Goal: Transaction & Acquisition: Book appointment/travel/reservation

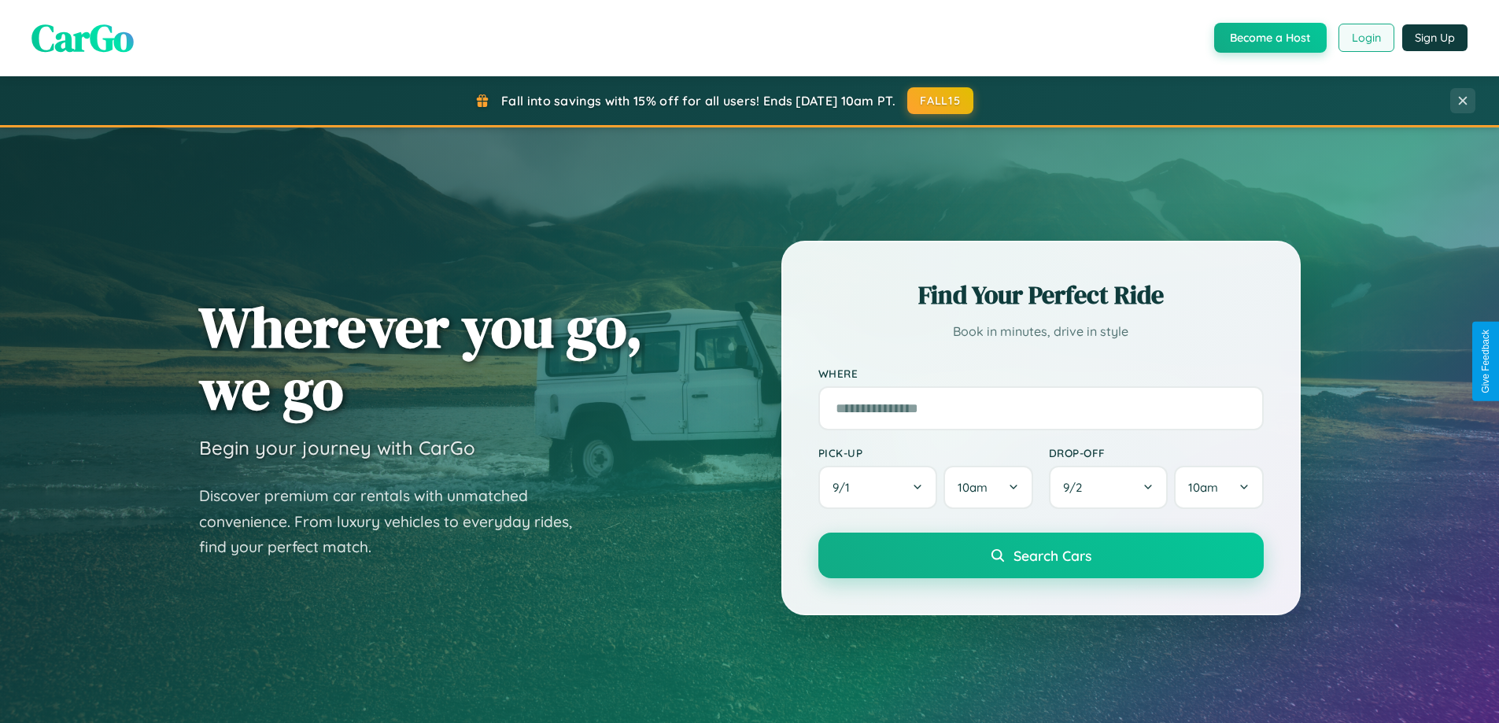
click at [1365, 38] on button "Login" at bounding box center [1366, 38] width 56 height 28
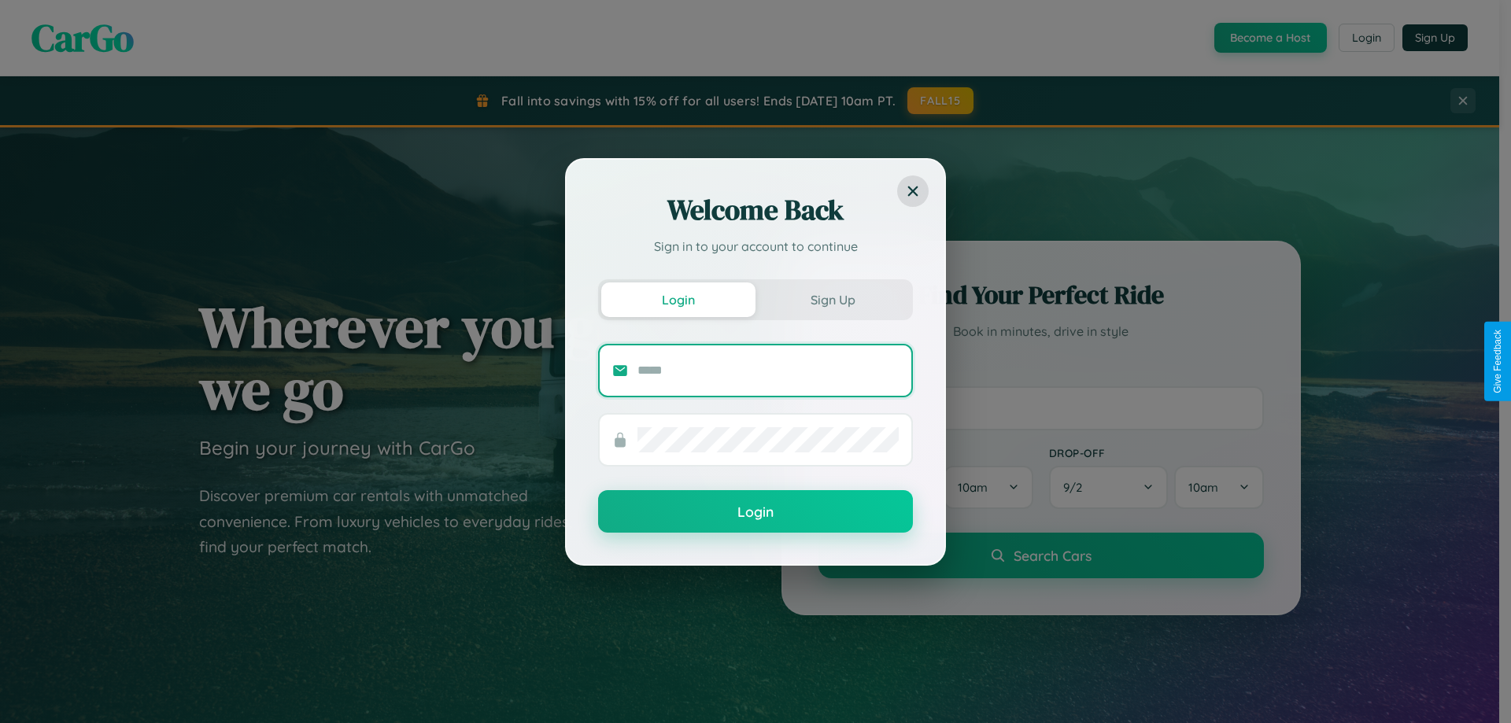
click at [768, 370] on input "text" at bounding box center [767, 370] width 261 height 25
type input "**********"
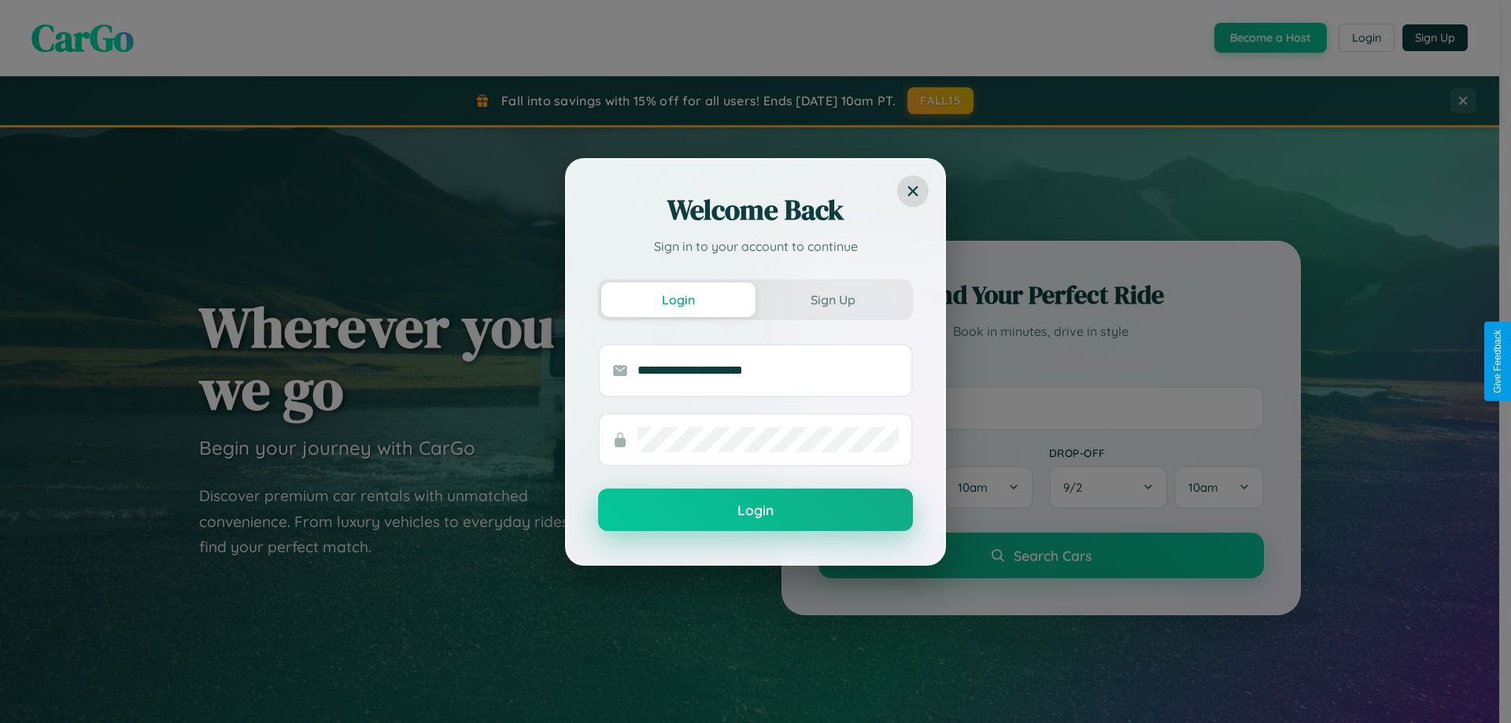
click at [755, 511] on button "Login" at bounding box center [755, 510] width 315 height 42
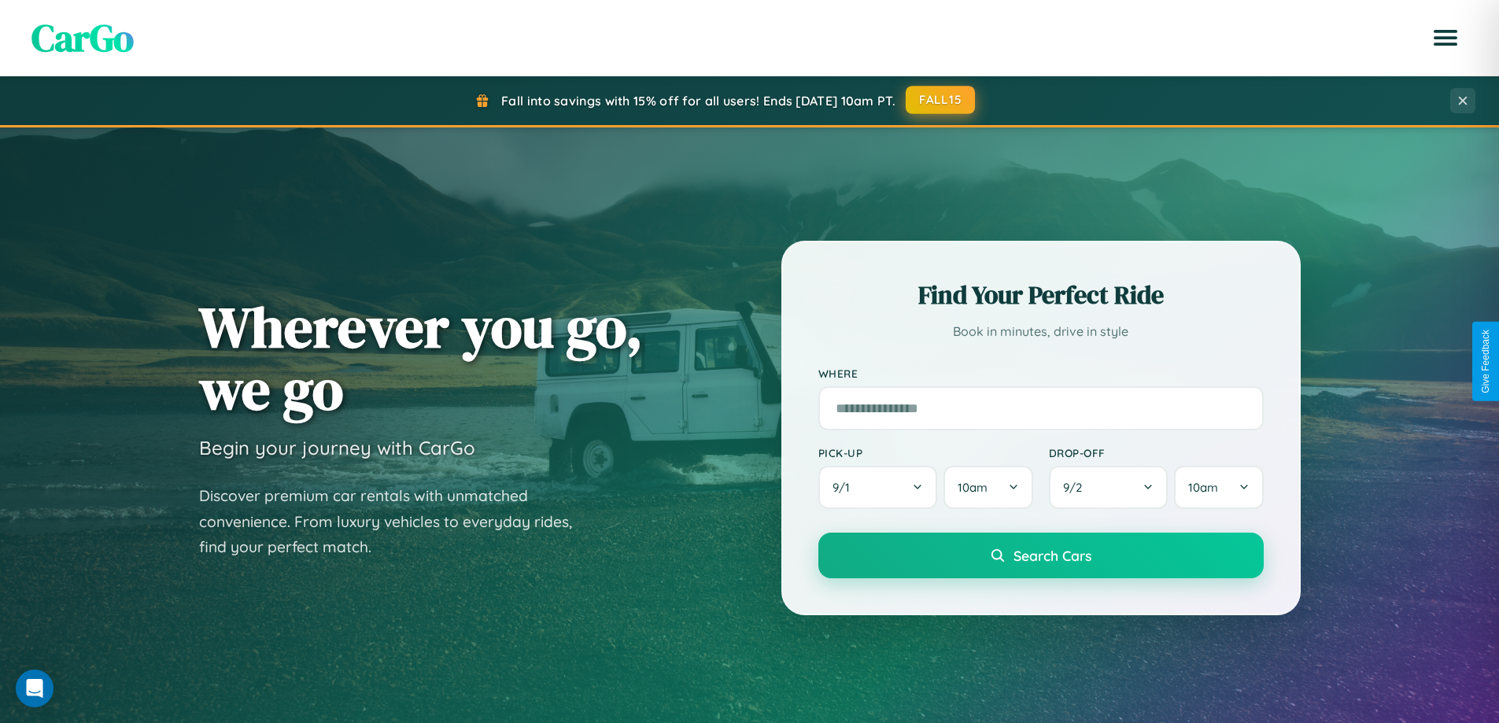
click at [941, 100] on button "FALL15" at bounding box center [940, 100] width 69 height 28
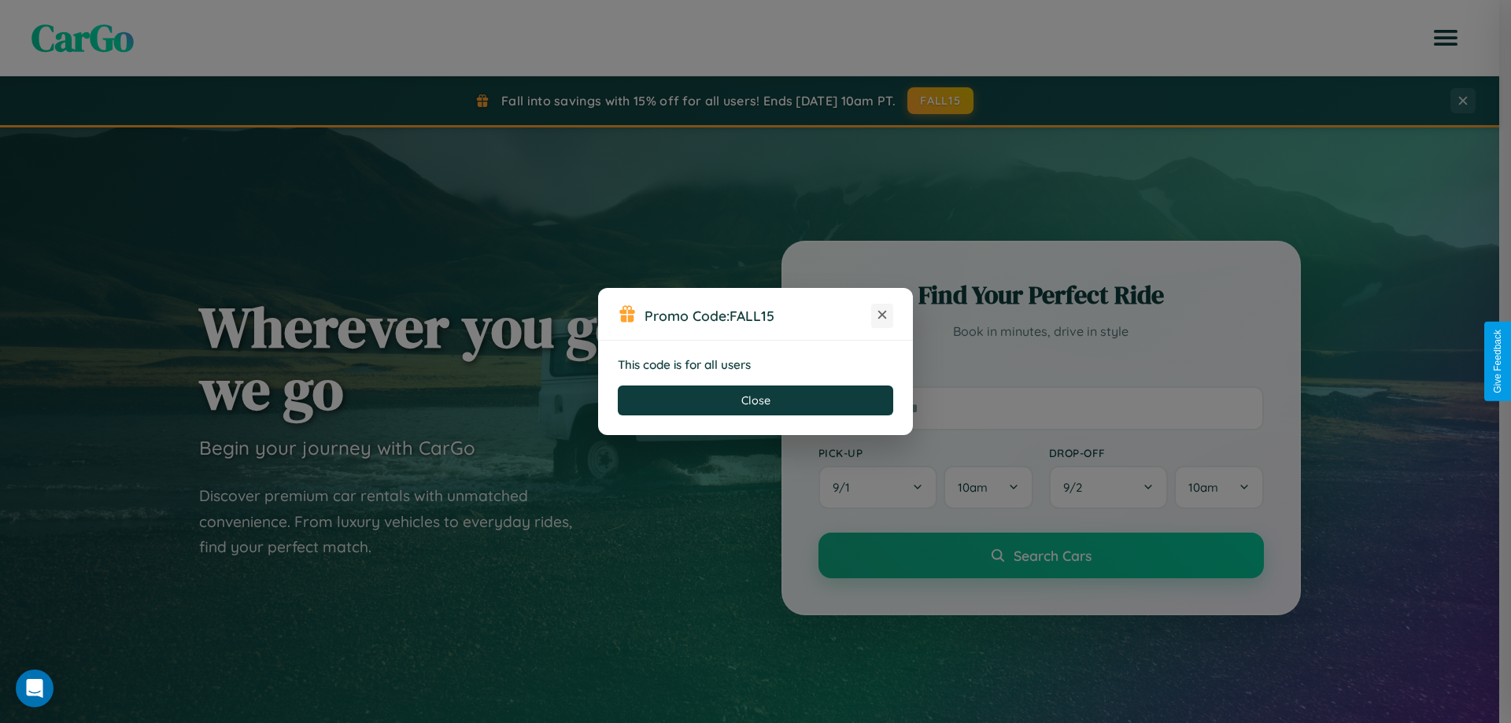
click at [882, 316] on icon at bounding box center [882, 315] width 16 height 16
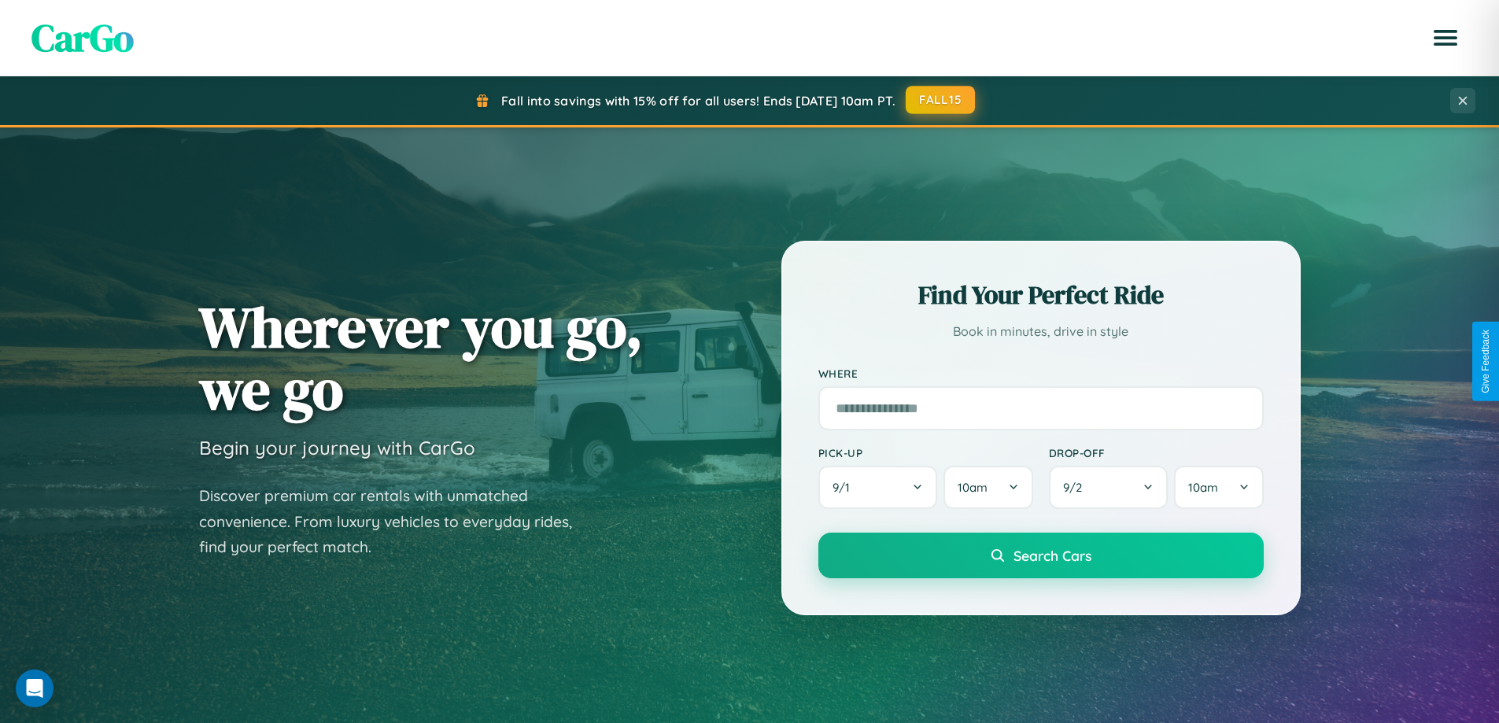
click at [941, 100] on button "FALL15" at bounding box center [940, 100] width 69 height 28
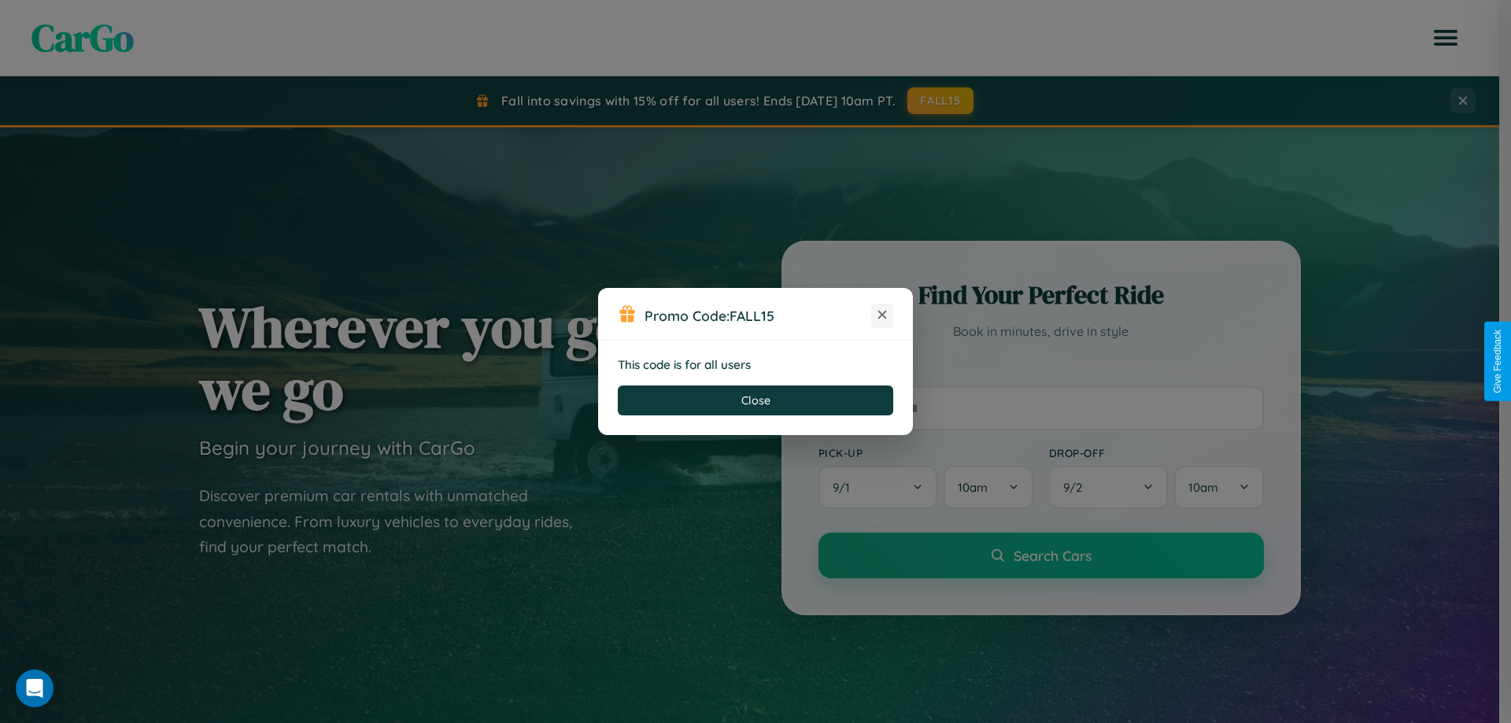
click at [882, 316] on icon at bounding box center [882, 315] width 16 height 16
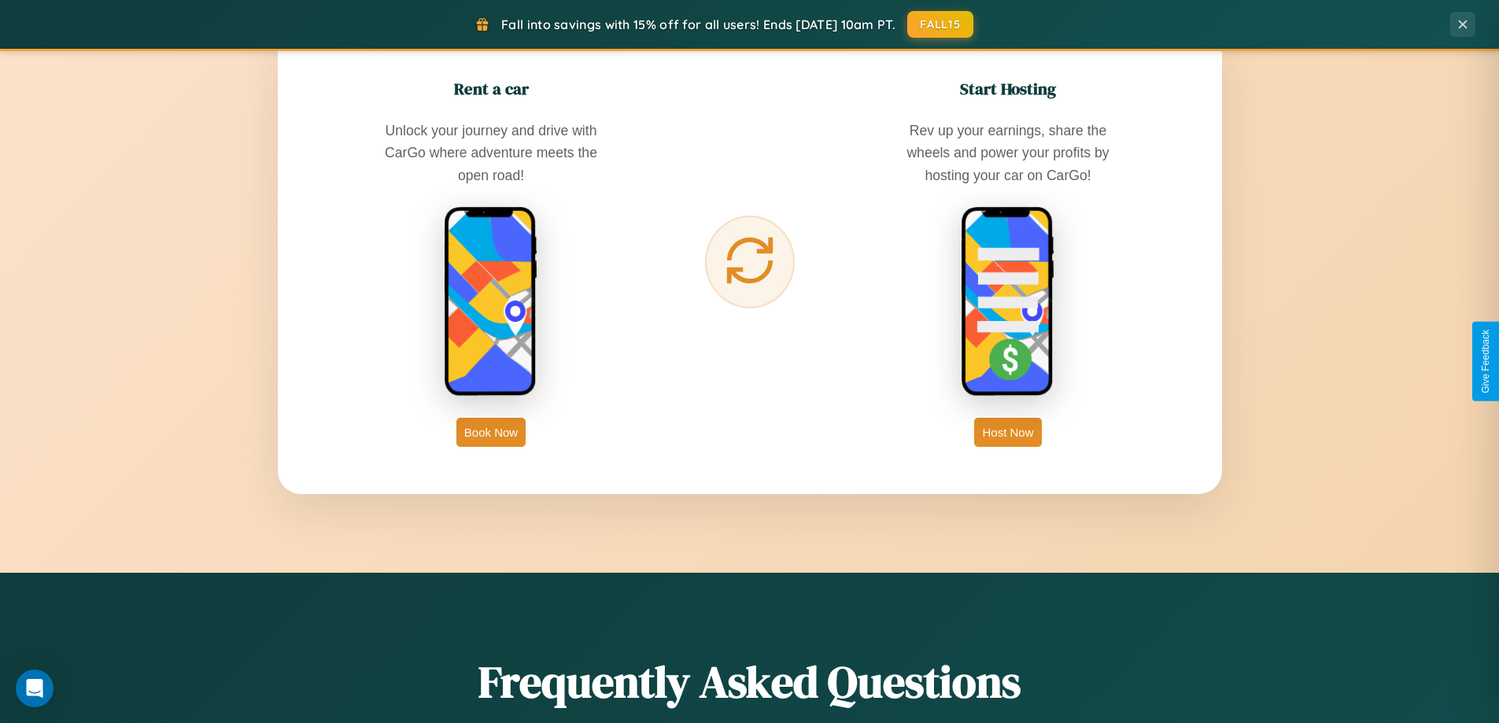
scroll to position [2528, 0]
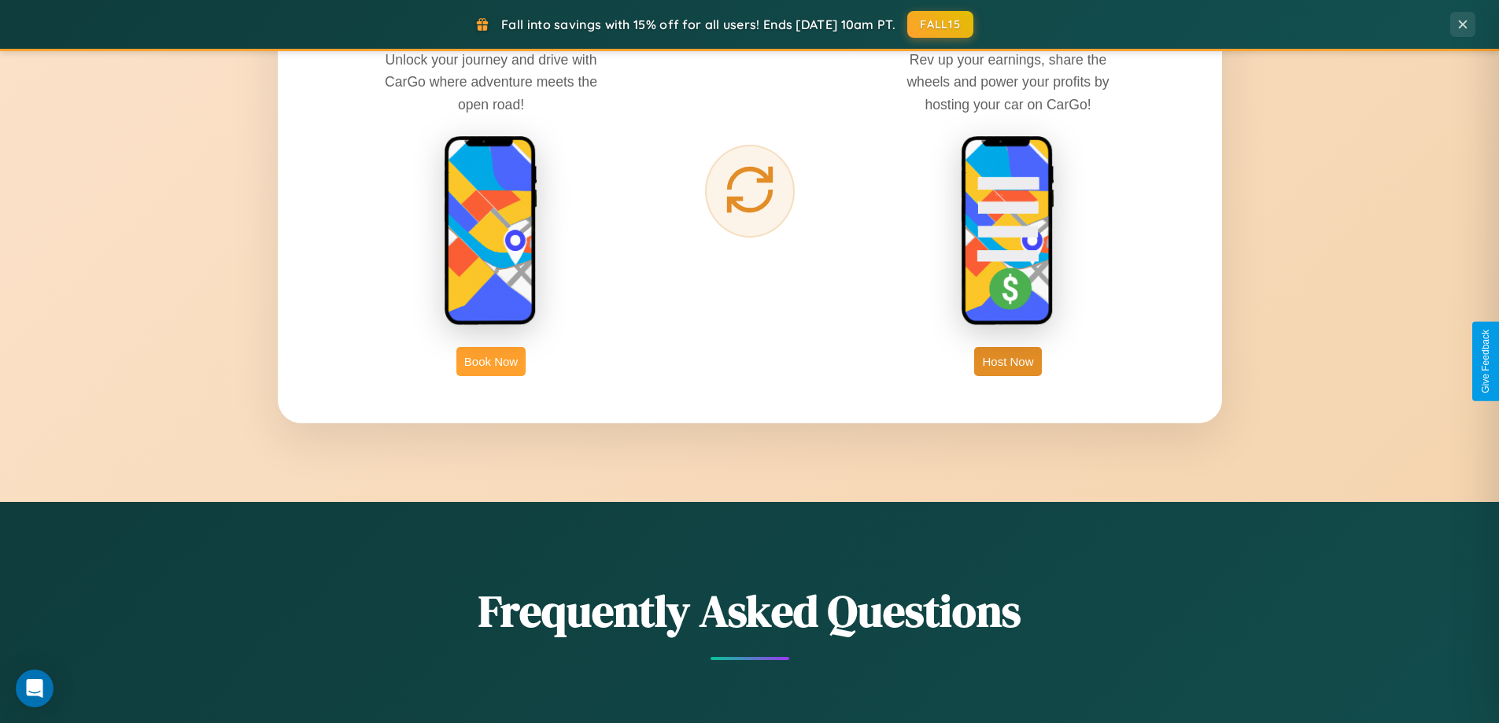
click at [491, 361] on button "Book Now" at bounding box center [490, 361] width 69 height 29
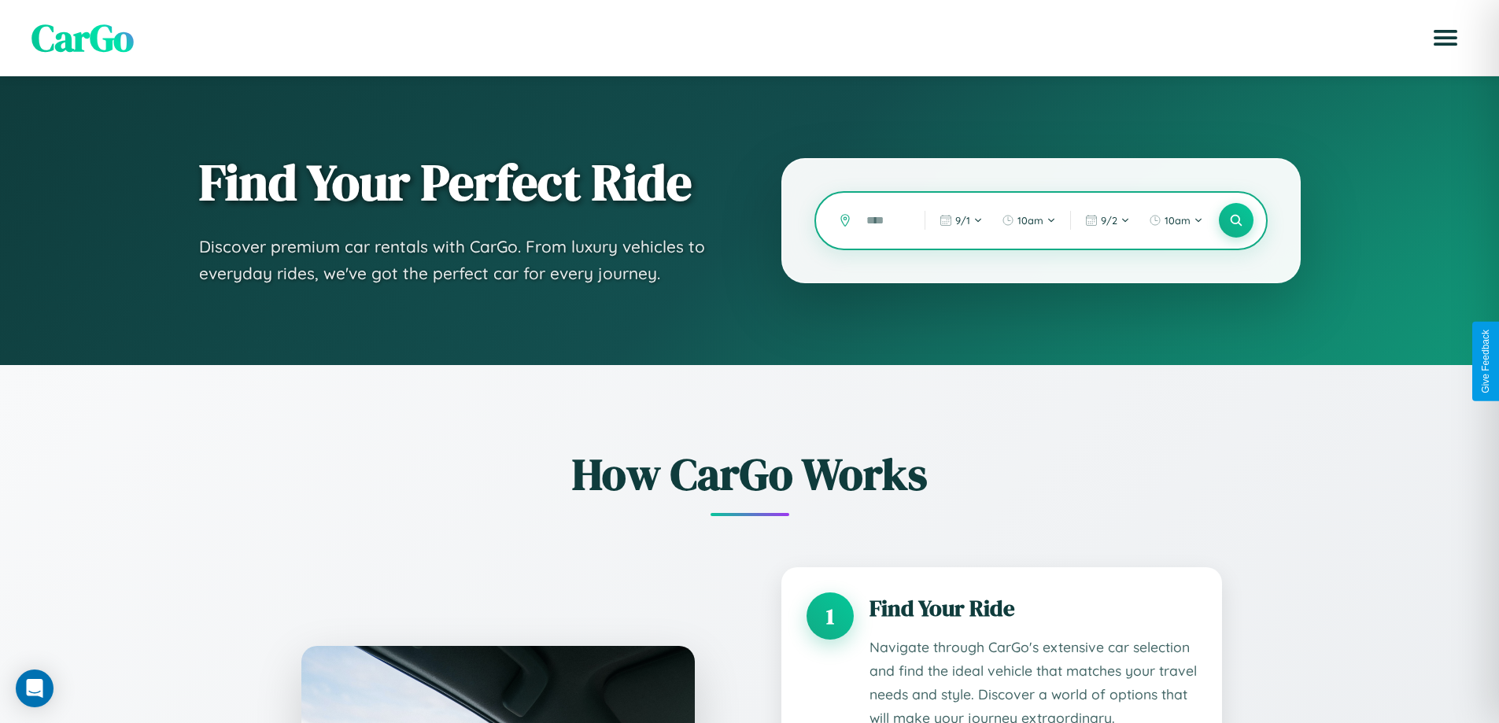
click at [884, 220] on input "text" at bounding box center [883, 221] width 50 height 28
type input "****"
click at [1235, 220] on icon at bounding box center [1235, 220] width 15 height 15
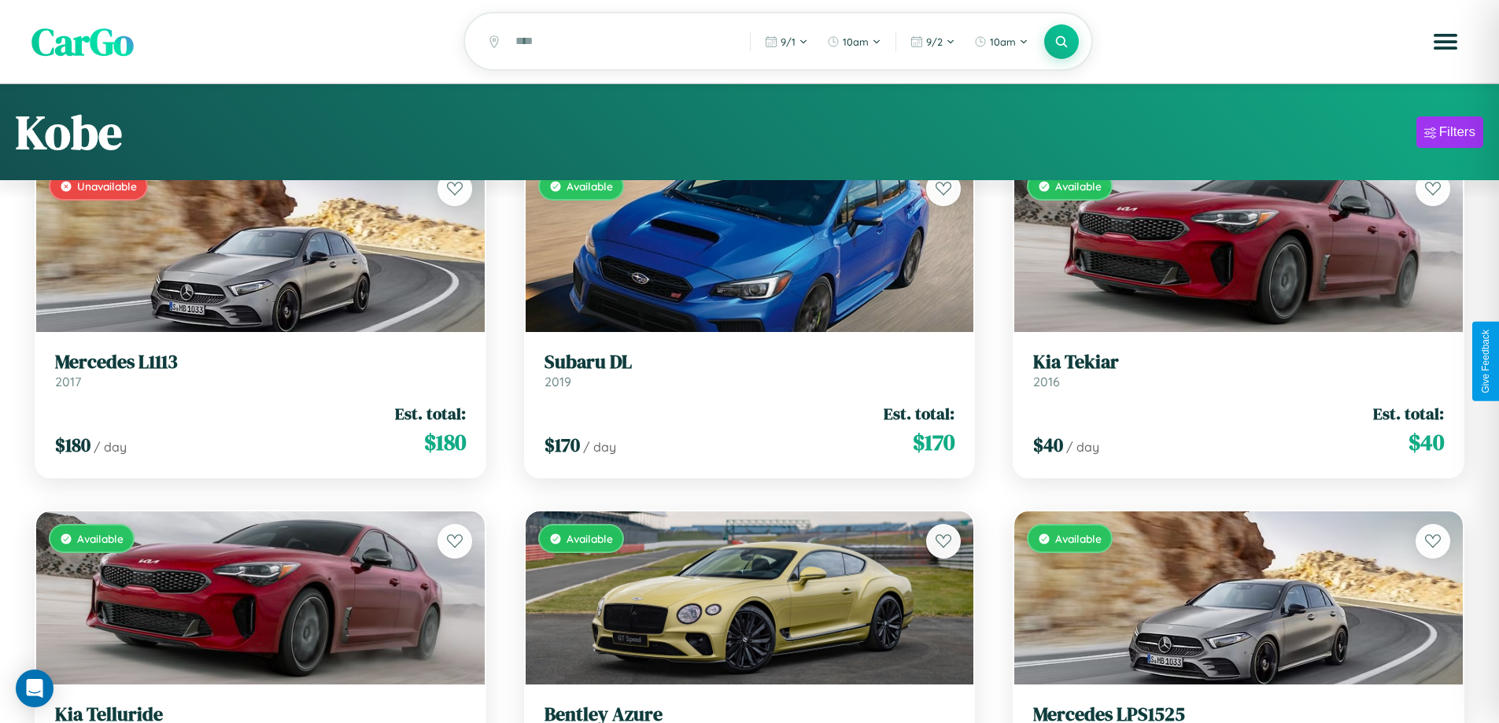
scroll to position [4801, 0]
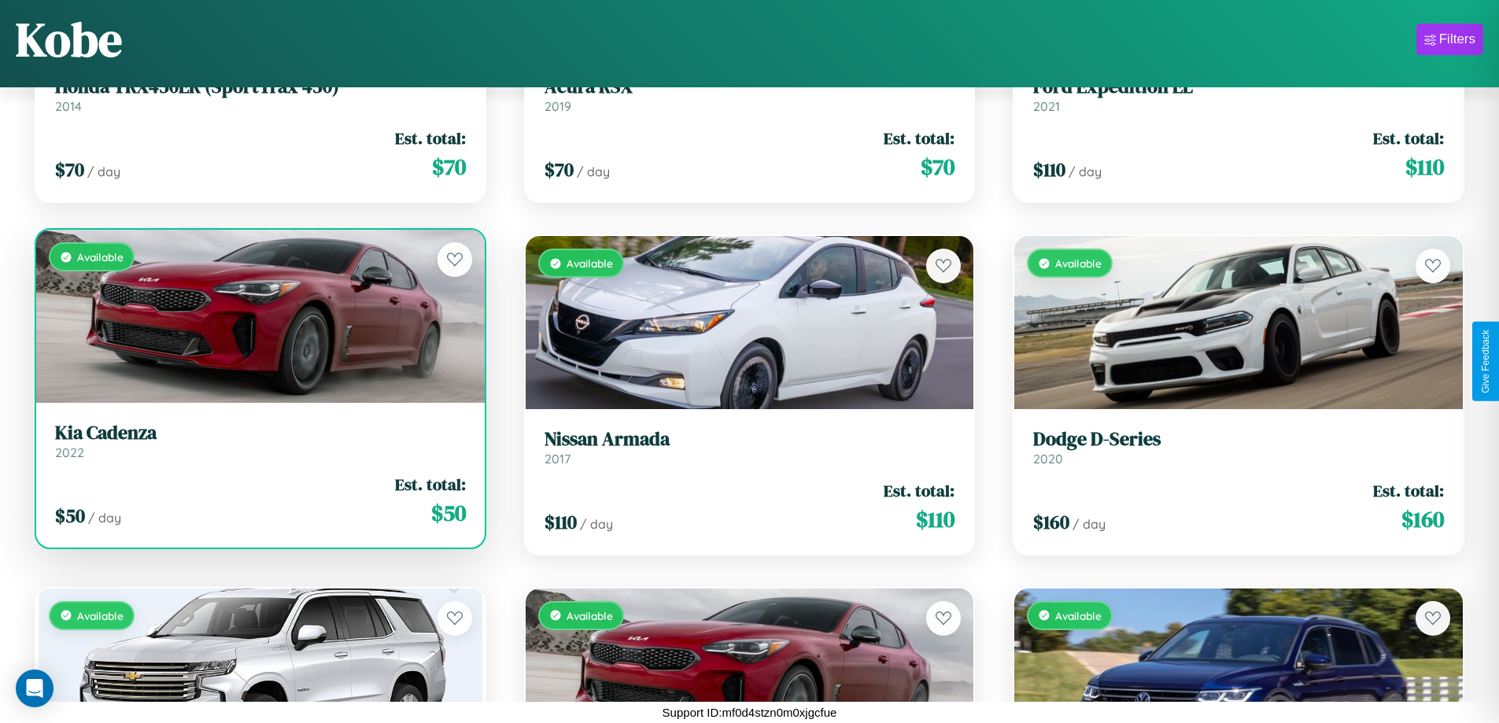
click at [258, 445] on link "Kia Cadenza 2022" at bounding box center [260, 441] width 411 height 39
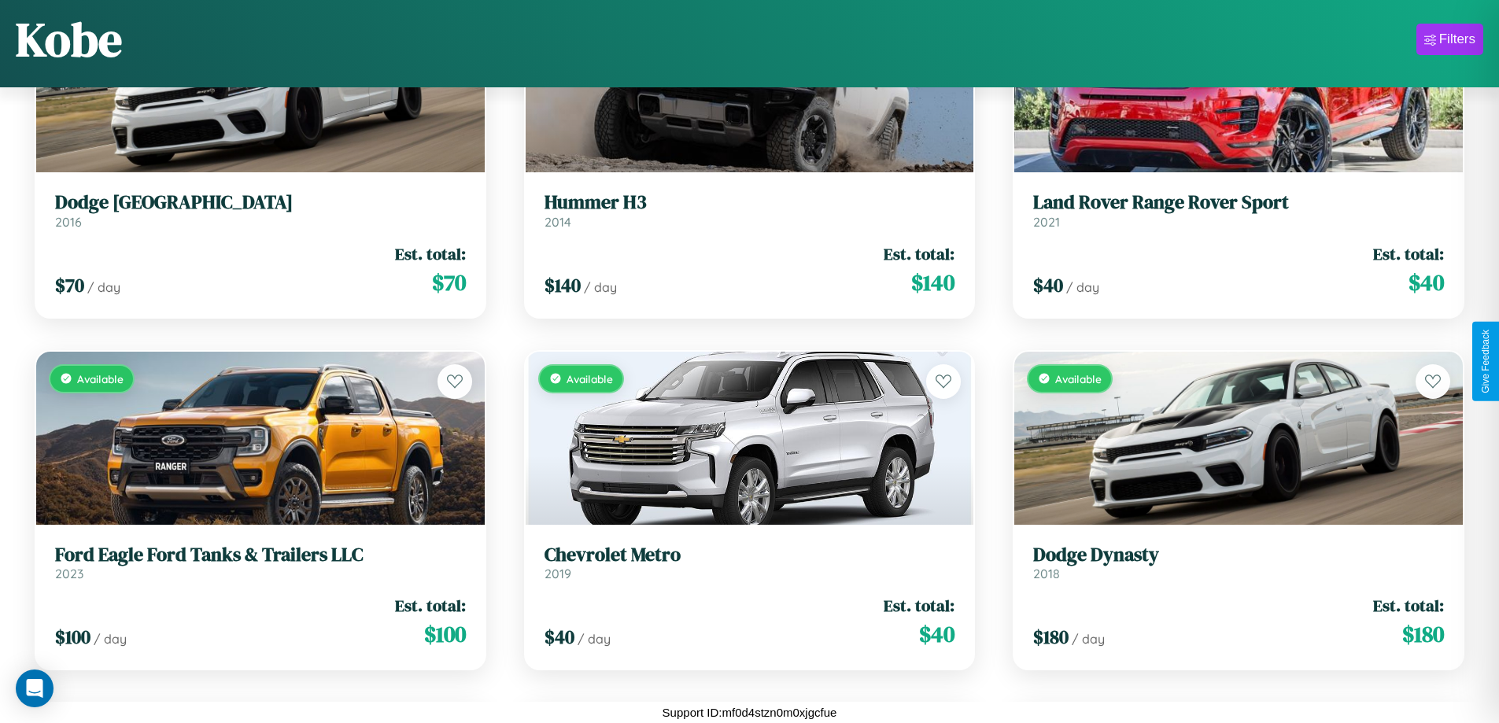
scroll to position [7620, 0]
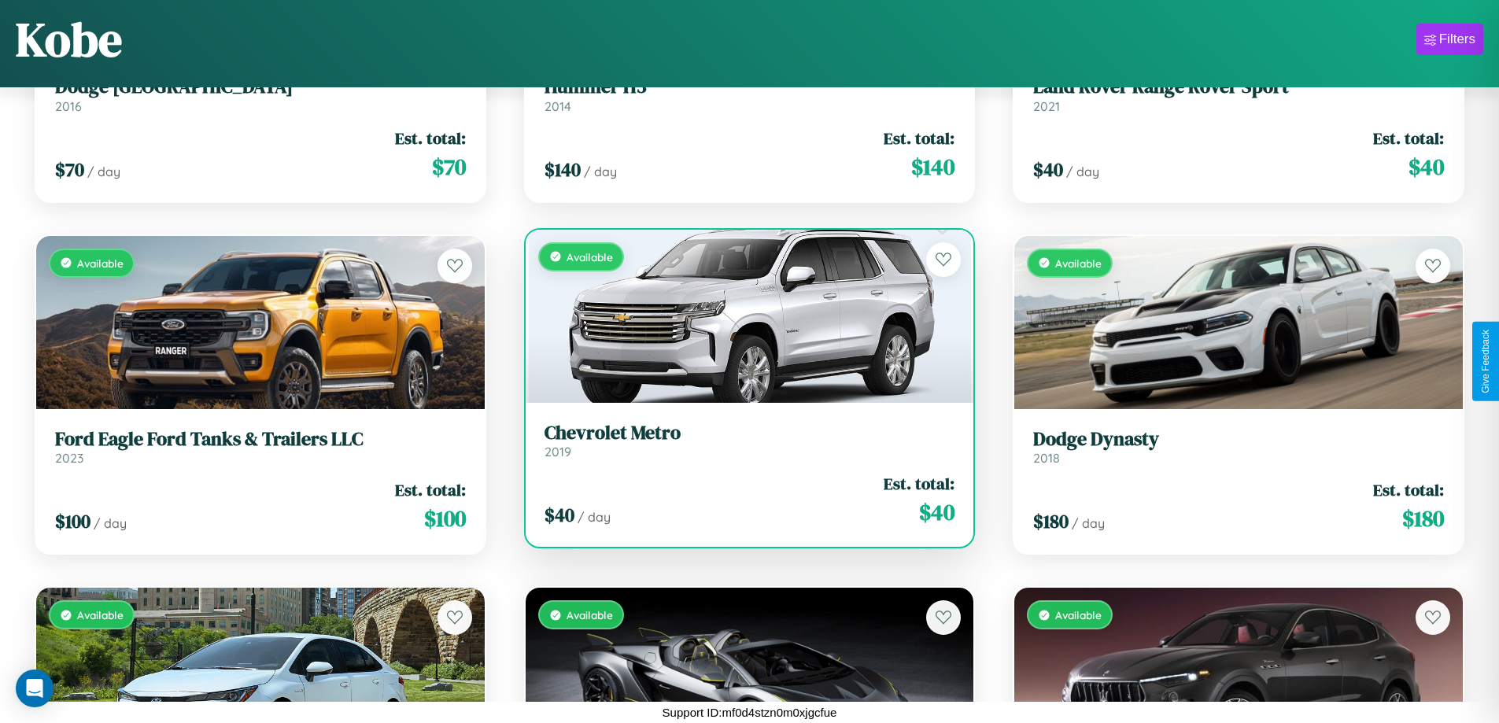
click at [743, 440] on h3 "Chevrolet Metro" at bounding box center [749, 433] width 411 height 23
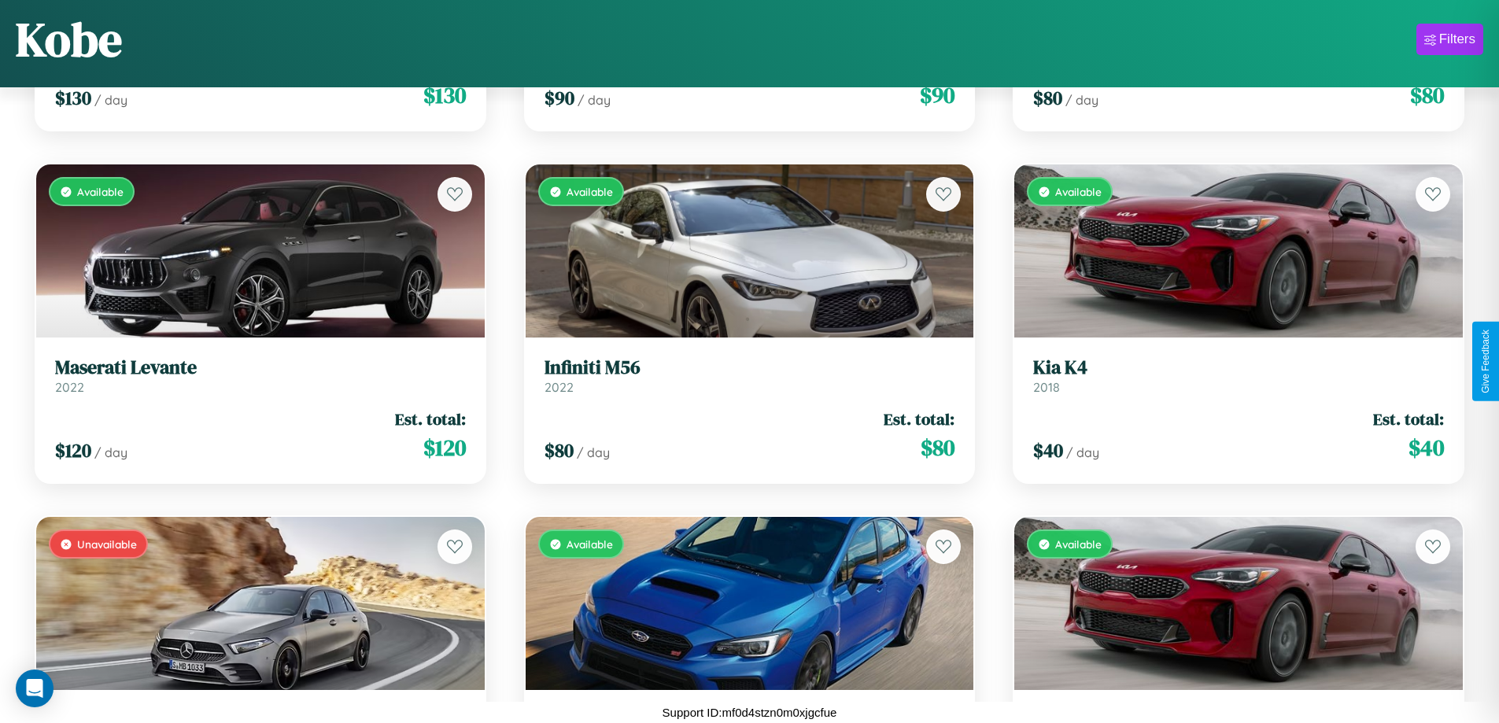
scroll to position [18895, 0]
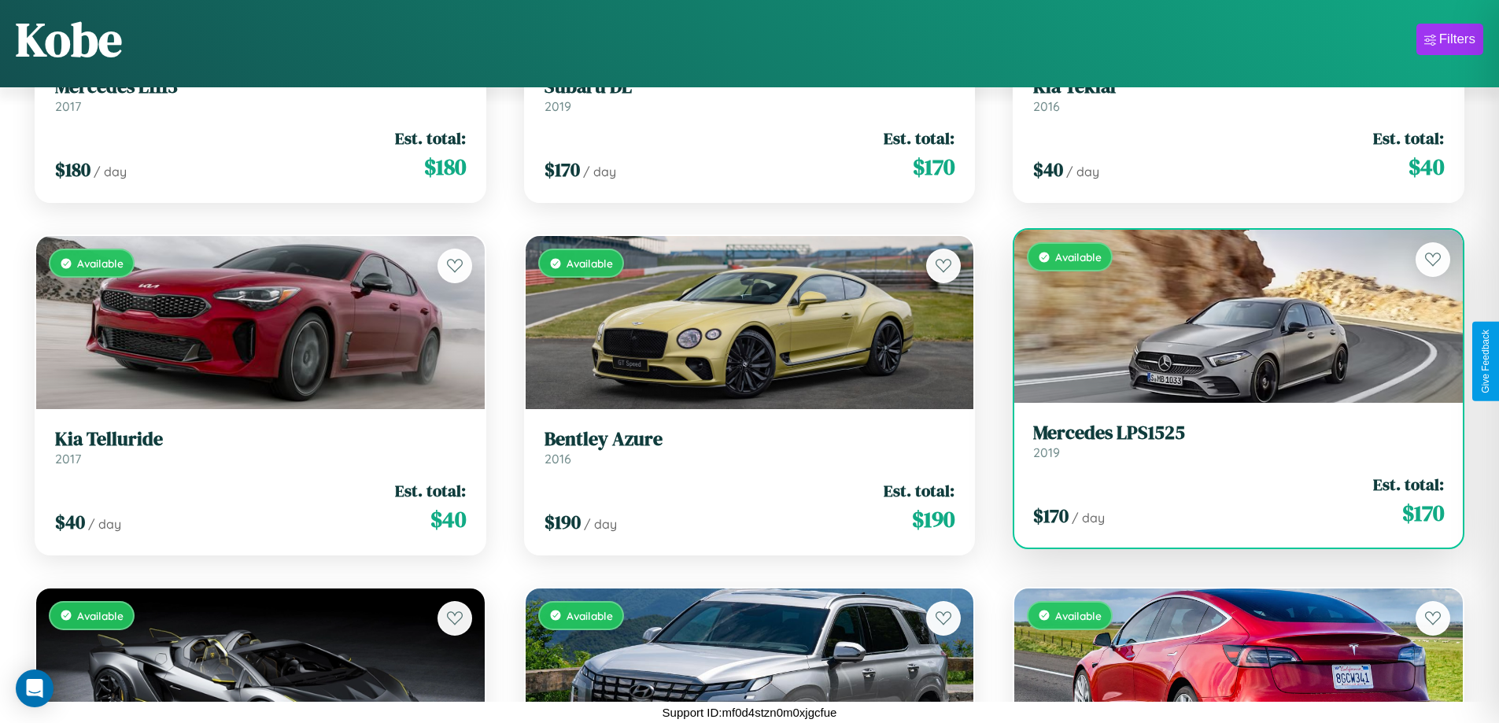
click at [1228, 447] on link "Mercedes LPS1525 2019" at bounding box center [1238, 441] width 411 height 39
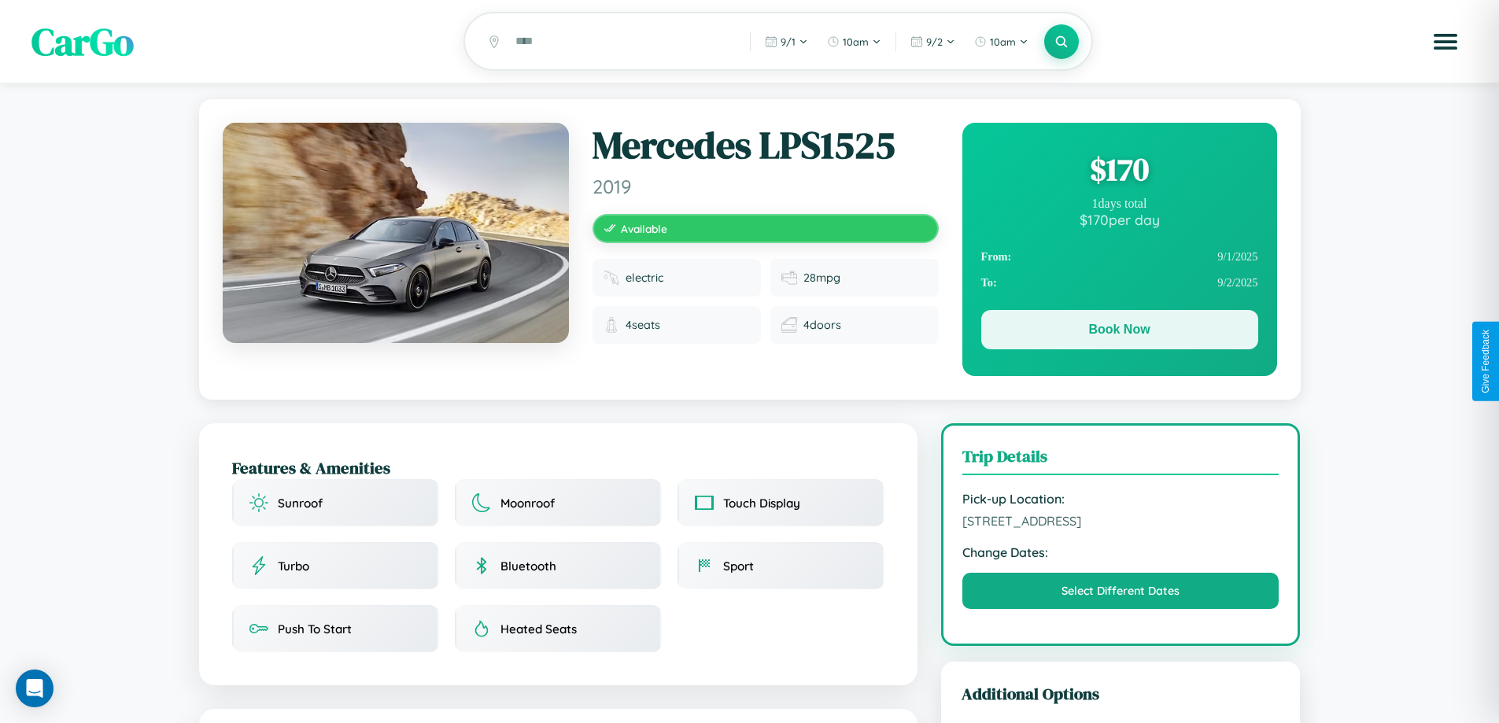
click at [1119, 332] on button "Book Now" at bounding box center [1119, 329] width 277 height 39
